Goal: Find specific page/section: Find specific page/section

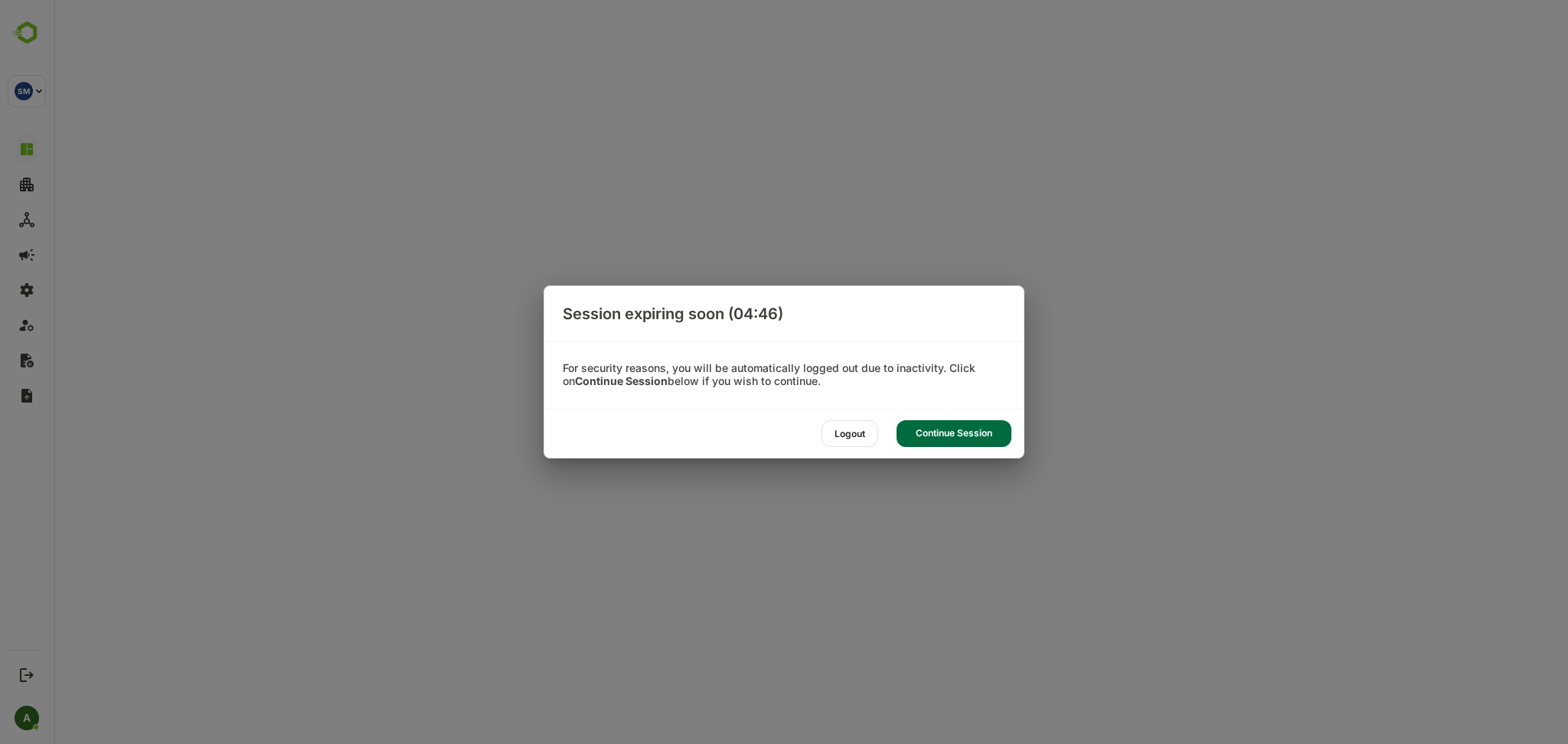
click at [849, 433] on div "Logout" at bounding box center [849, 434] width 56 height 27
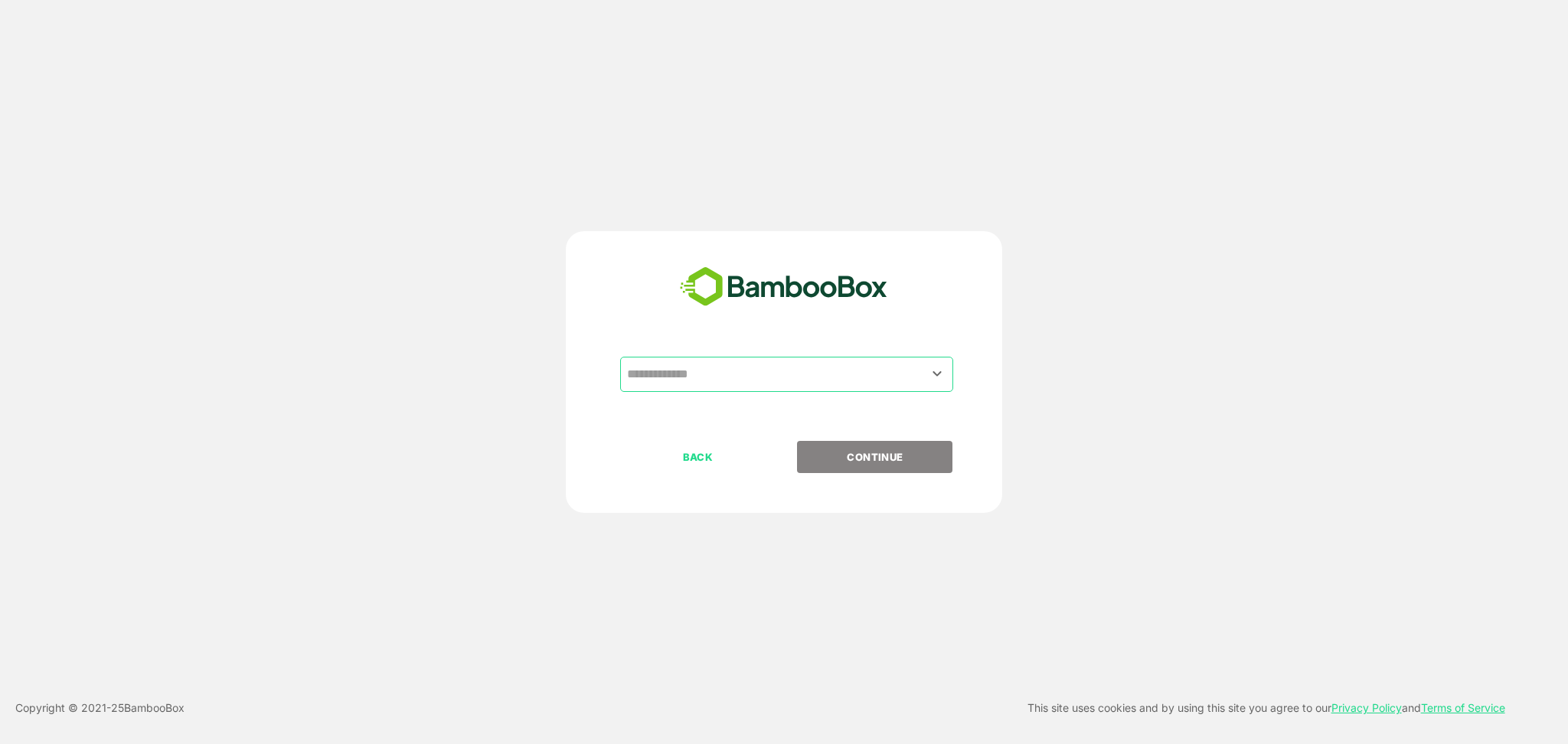
click at [831, 367] on input "text" at bounding box center [786, 375] width 327 height 29
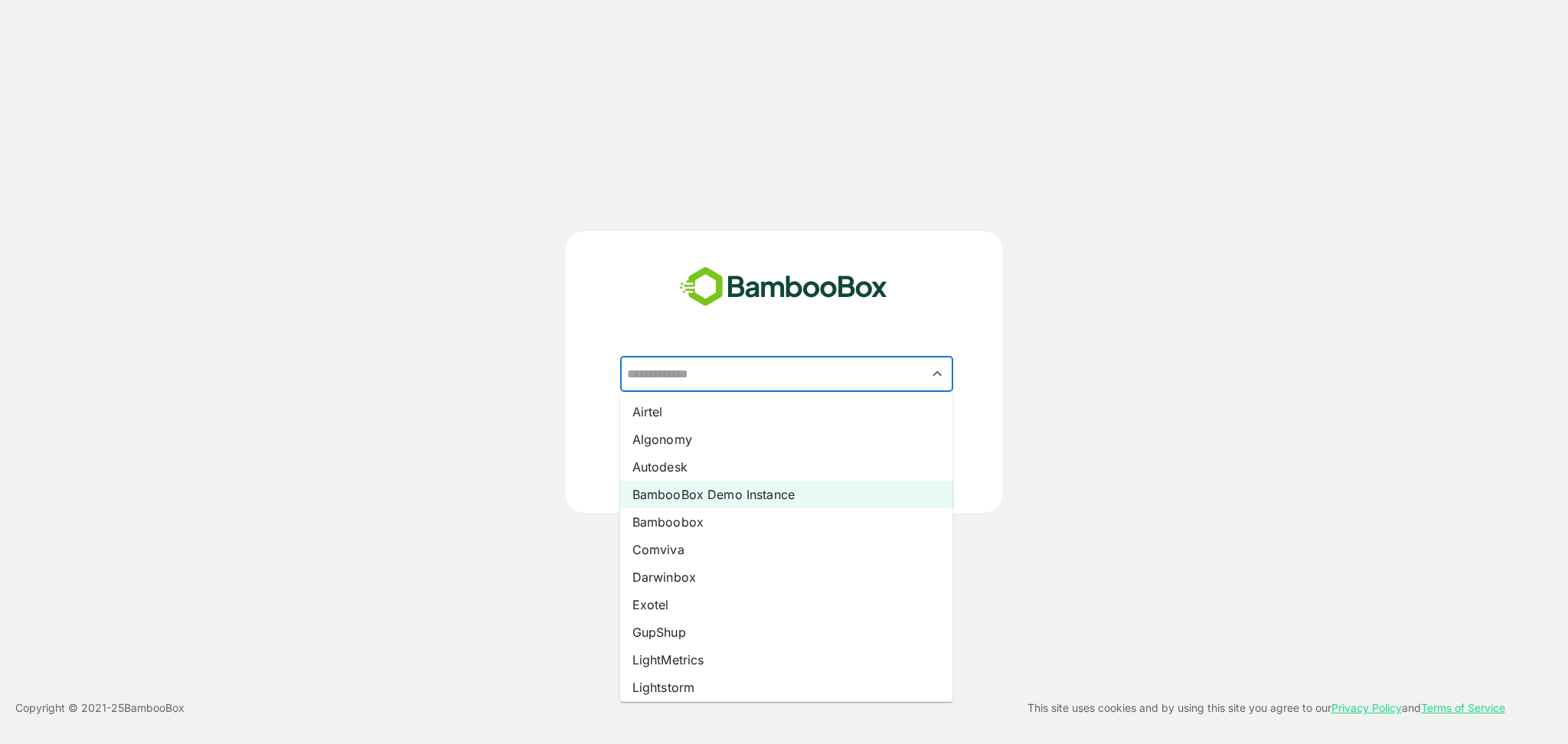
click at [800, 490] on li "BambooBox Demo Instance" at bounding box center [786, 494] width 333 height 28
type input "**********"
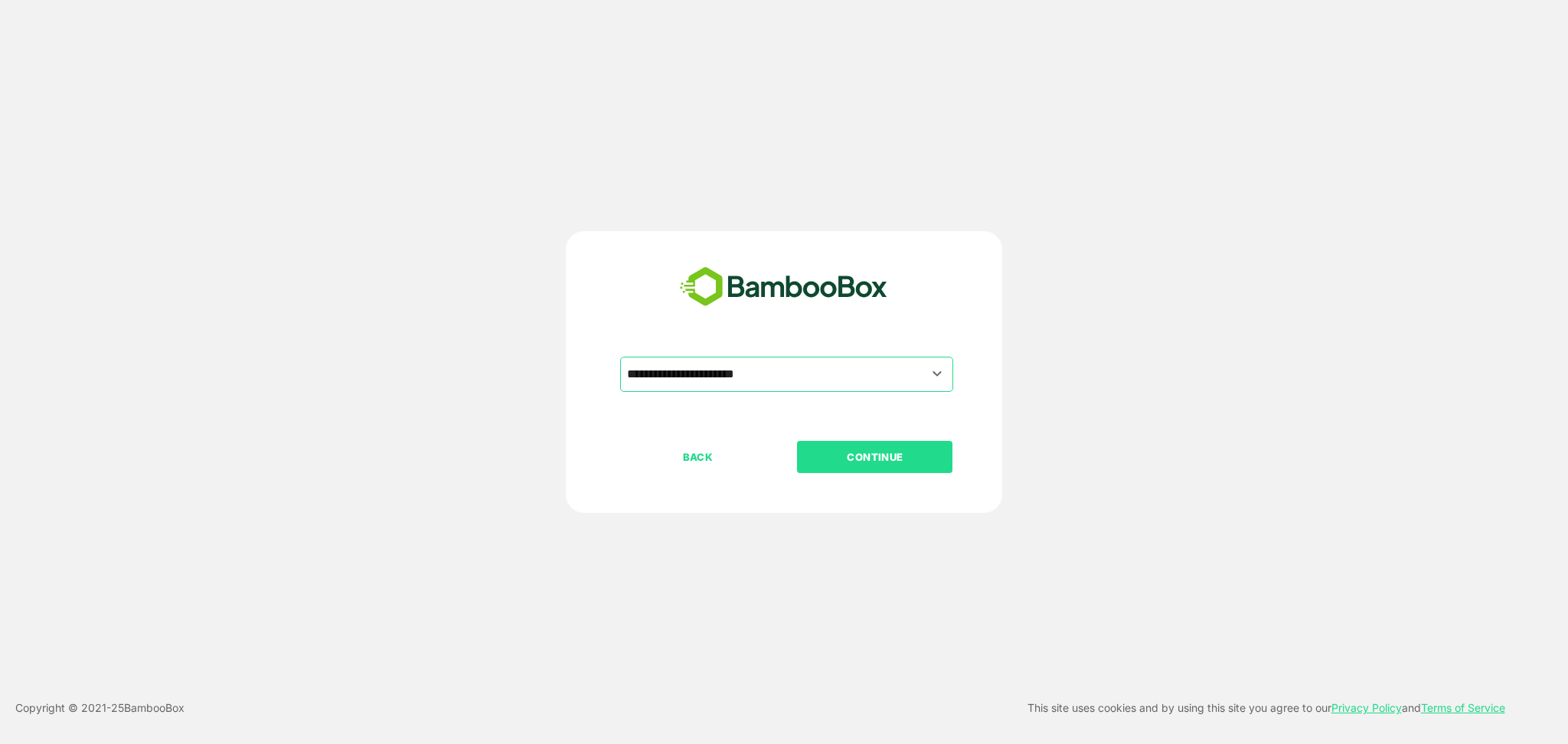
click at [890, 450] on p "CONTINUE" at bounding box center [875, 457] width 153 height 17
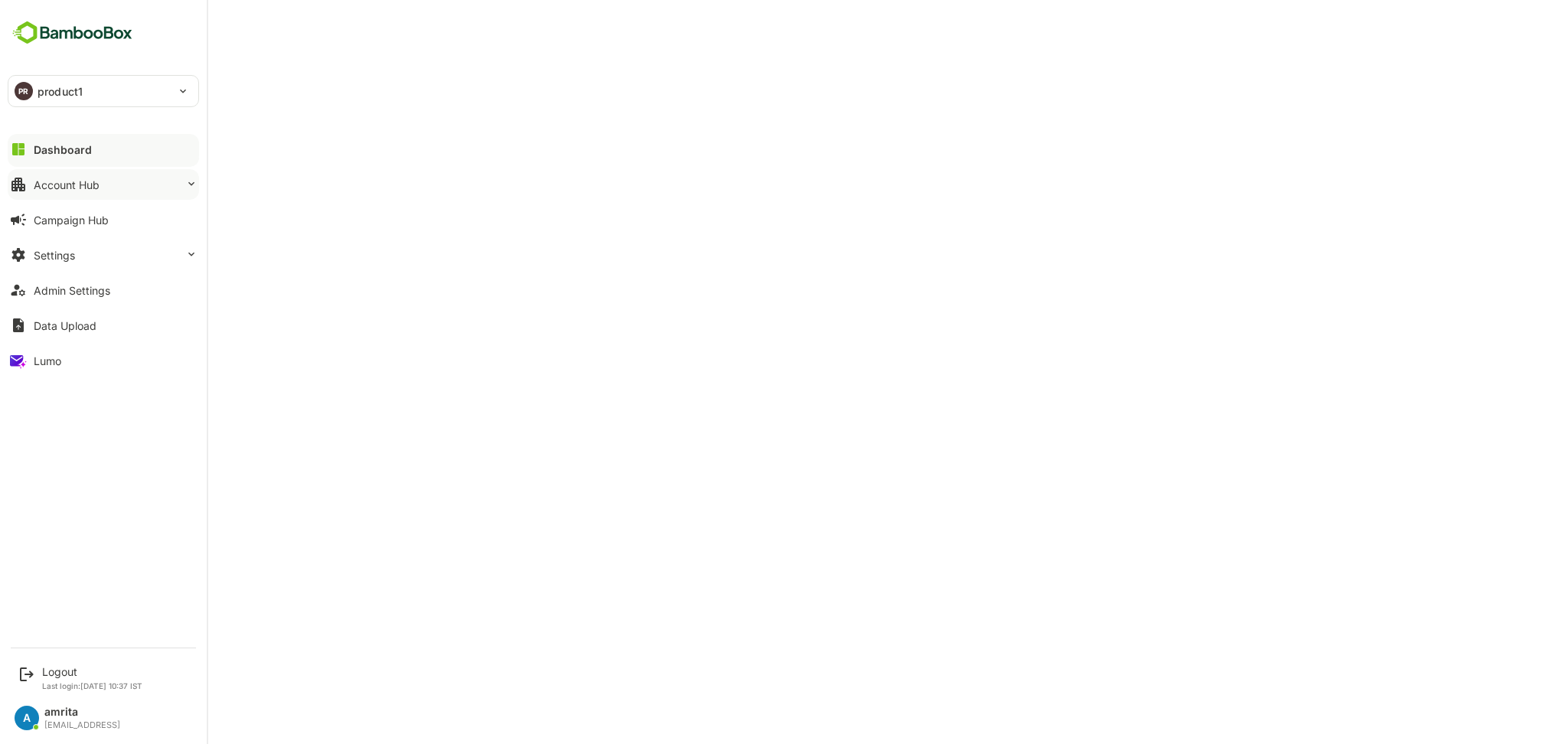
click at [46, 179] on div "Account Hub" at bounding box center [66, 185] width 65 height 13
click at [29, 187] on button "Account Hub" at bounding box center [103, 184] width 191 height 30
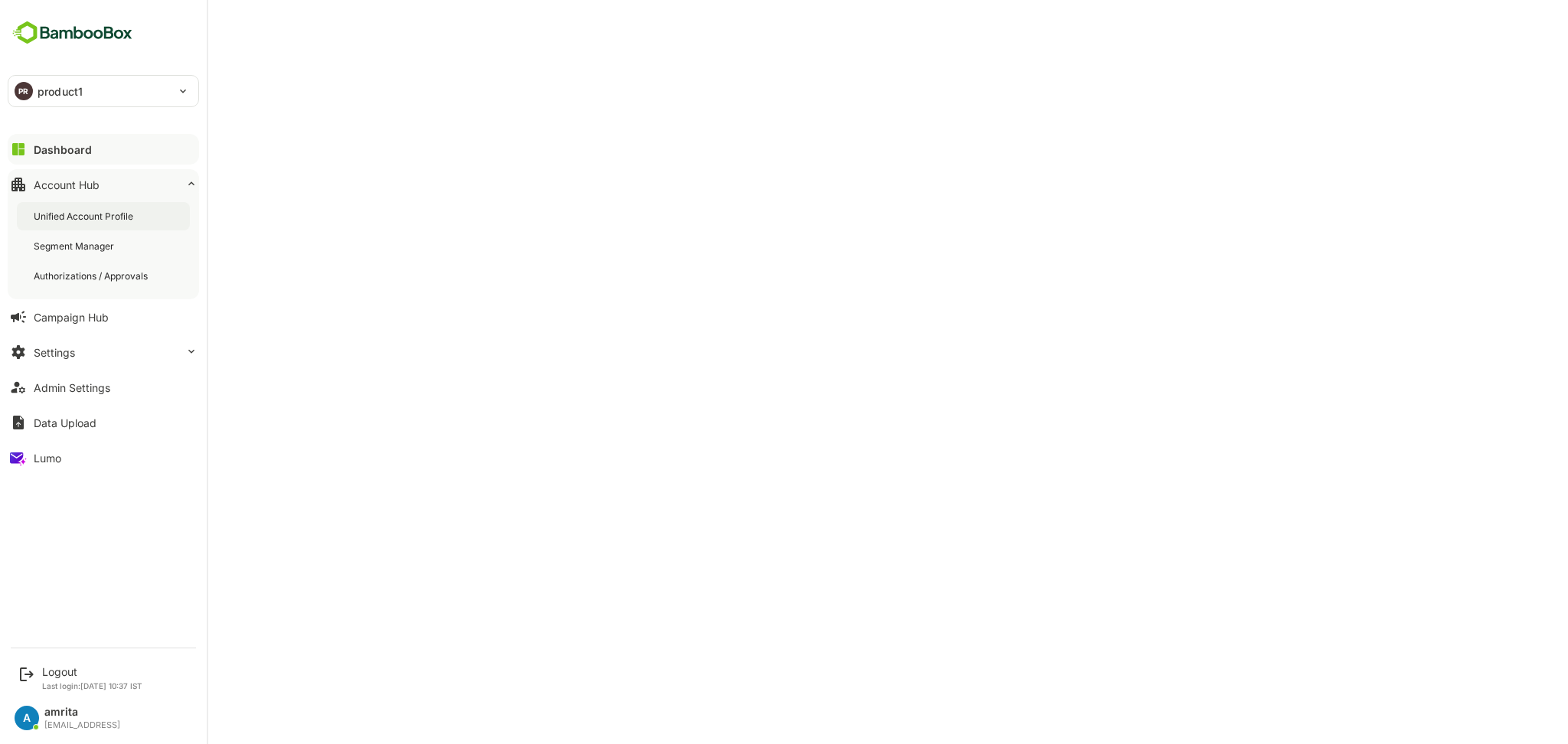
click at [102, 219] on div "Unified Account Profile" at bounding box center [84, 216] width 102 height 13
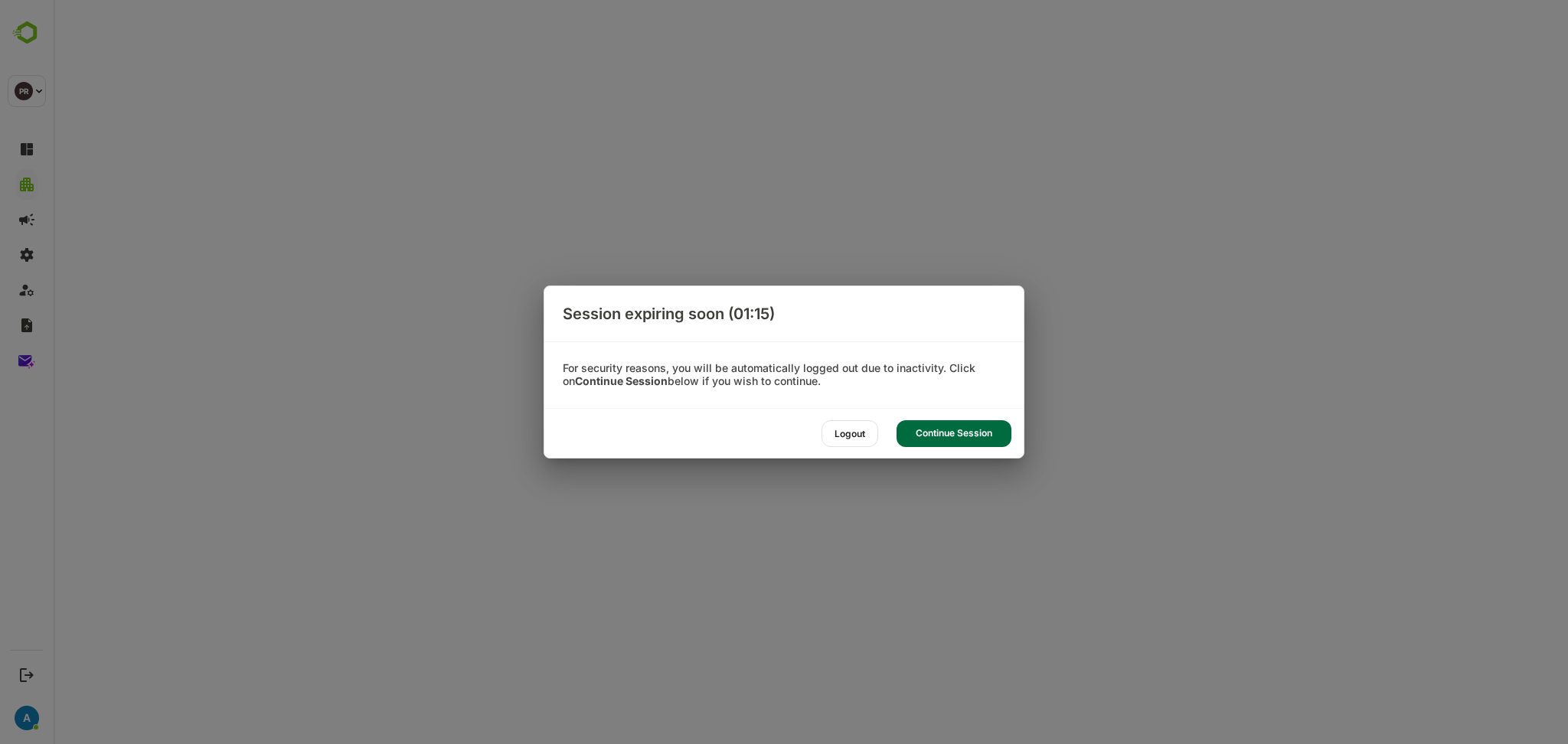
click at [958, 429] on div "Continue Session" at bounding box center [953, 434] width 115 height 27
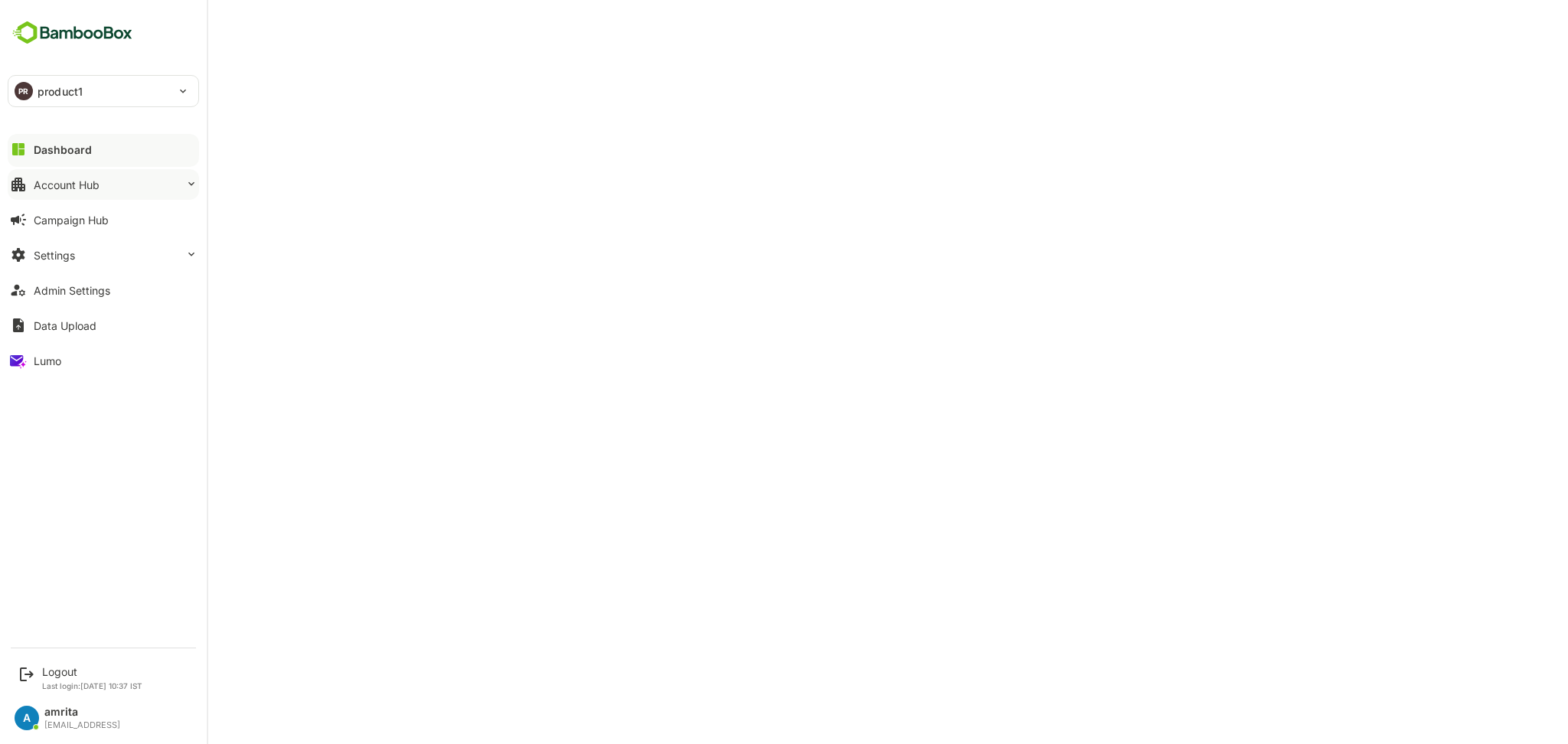
click at [115, 196] on button "Account Hub" at bounding box center [103, 184] width 191 height 30
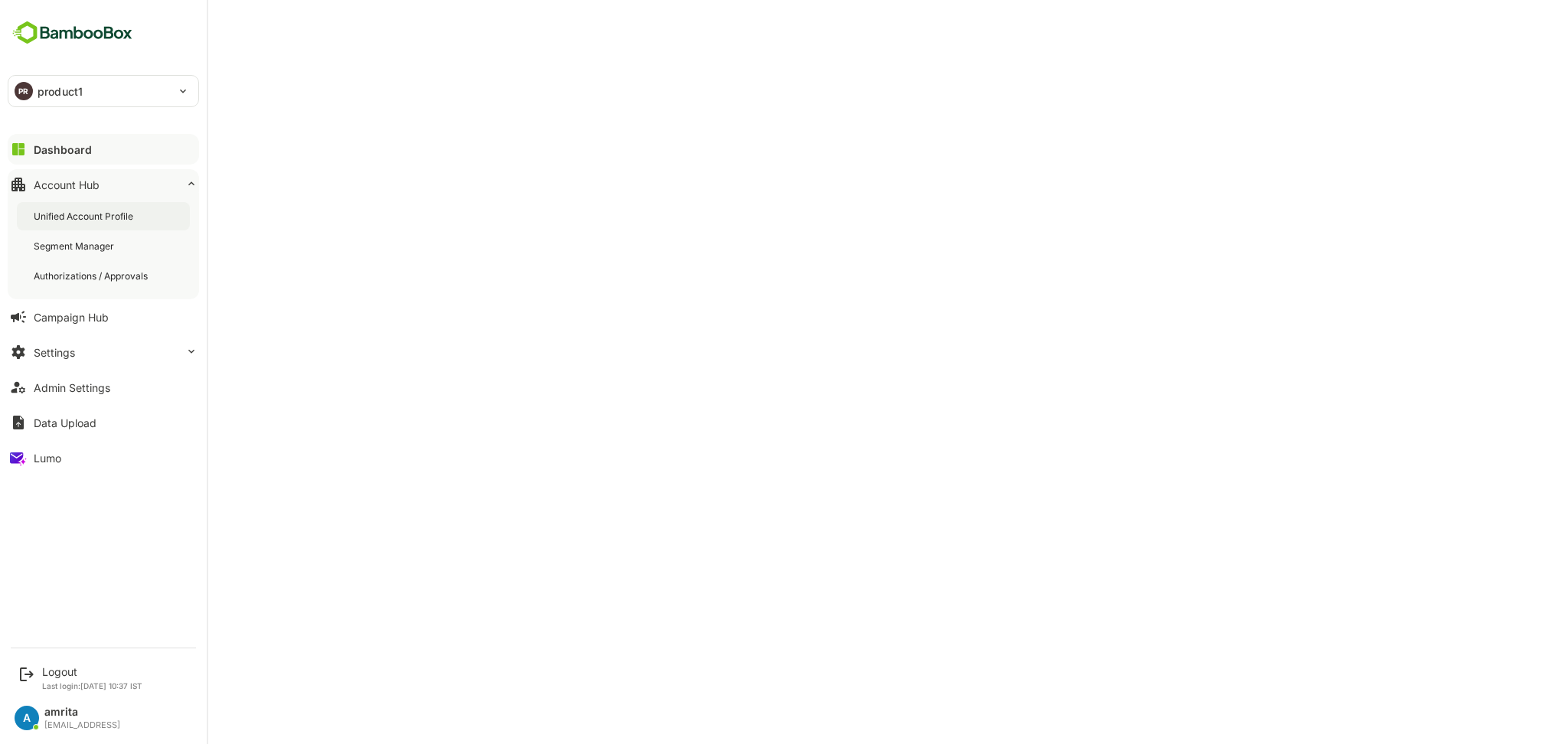
click at [124, 218] on div "Unified Account Profile" at bounding box center [84, 216] width 102 height 13
